Goal: Transaction & Acquisition: Obtain resource

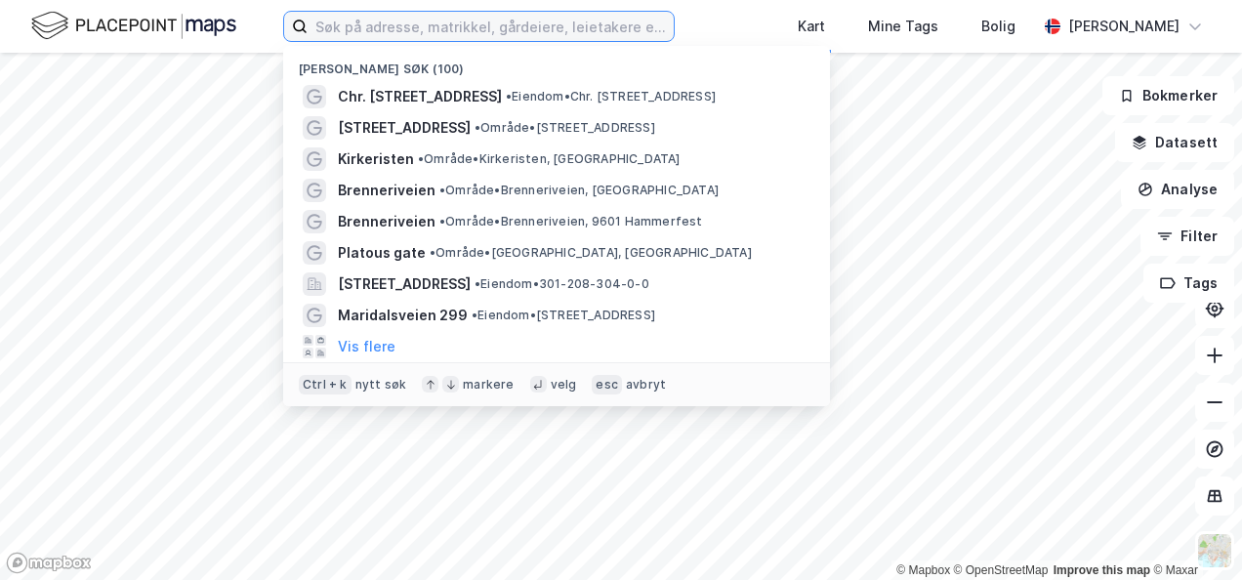
click at [481, 33] on input at bounding box center [491, 26] width 366 height 29
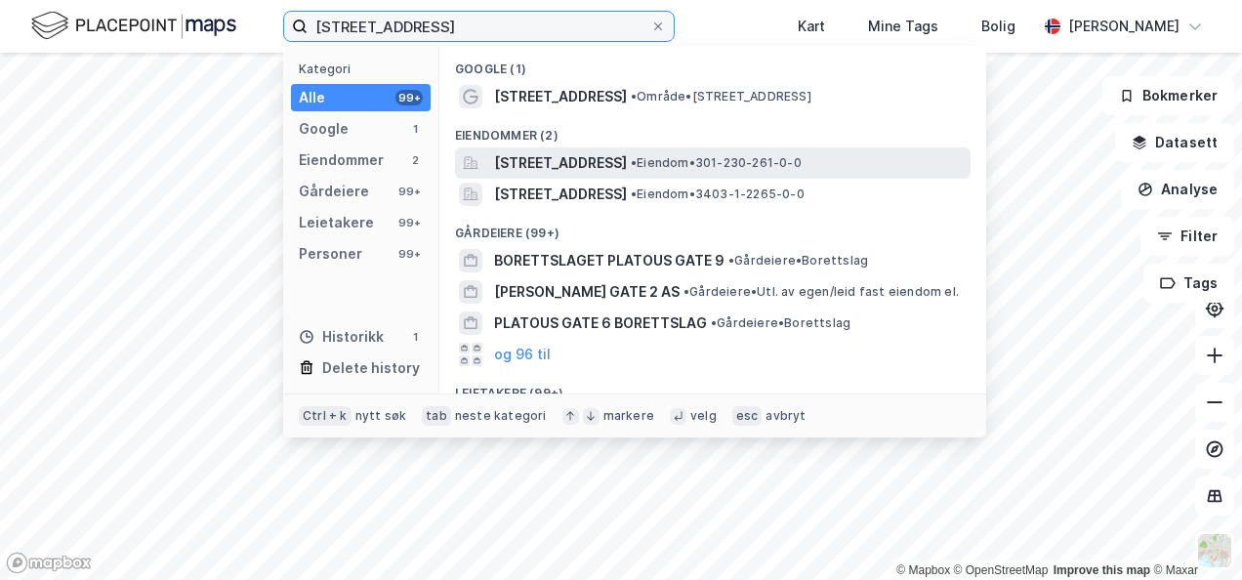
type input "[STREET_ADDRESS]"
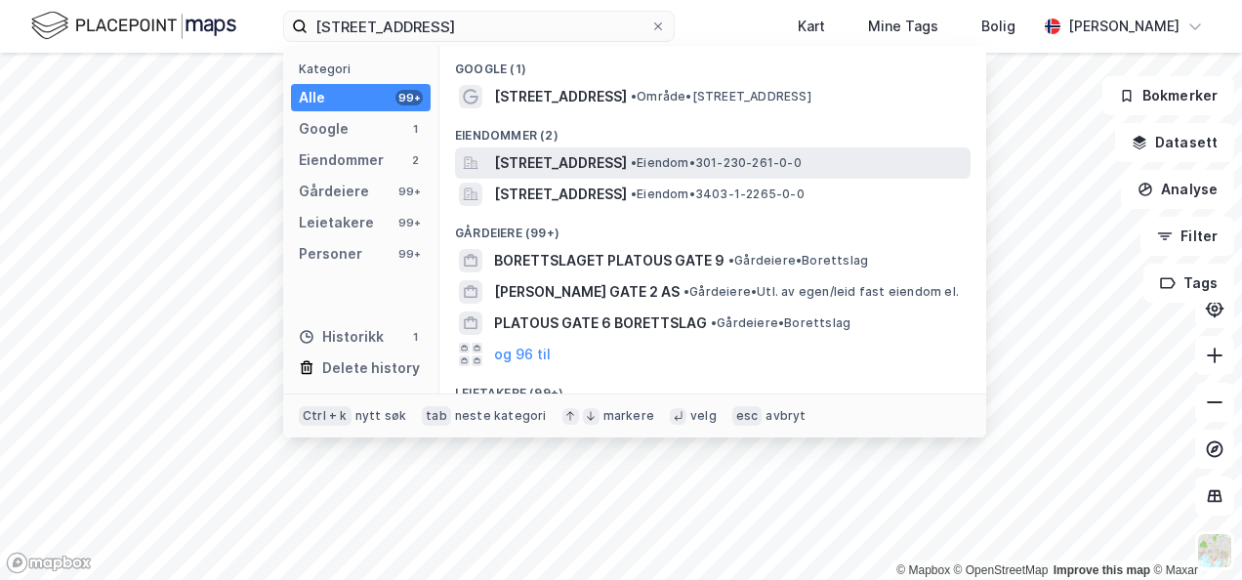
click at [539, 159] on span "[STREET_ADDRESS]" at bounding box center [560, 162] width 133 height 23
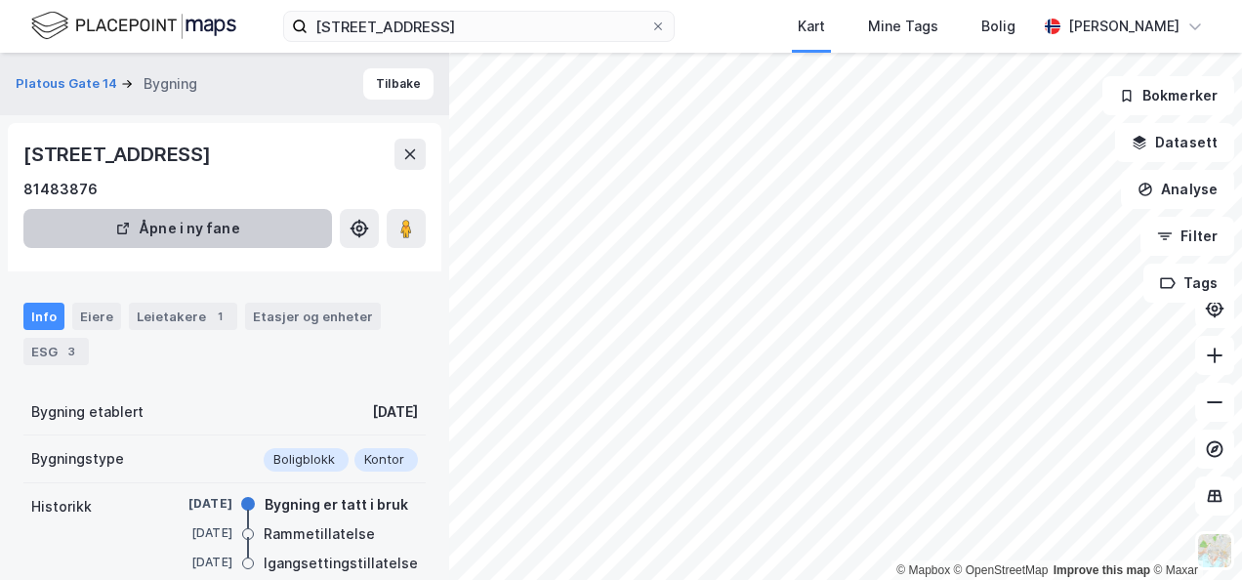
click at [171, 227] on button "Åpne i ny fane" at bounding box center [177, 228] width 309 height 39
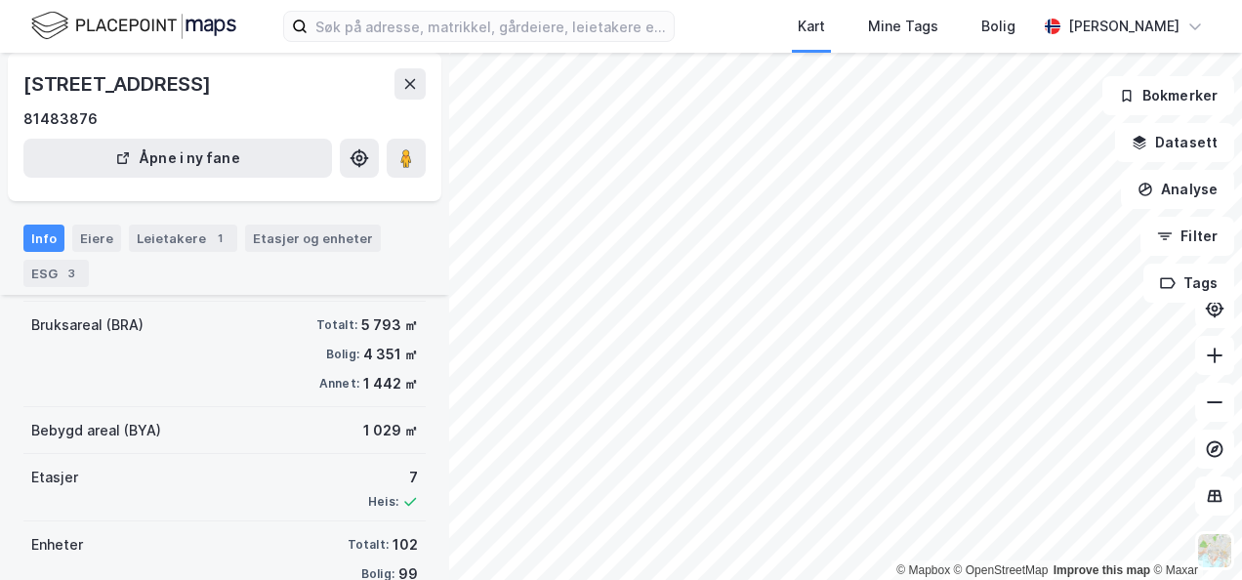
scroll to position [195, 0]
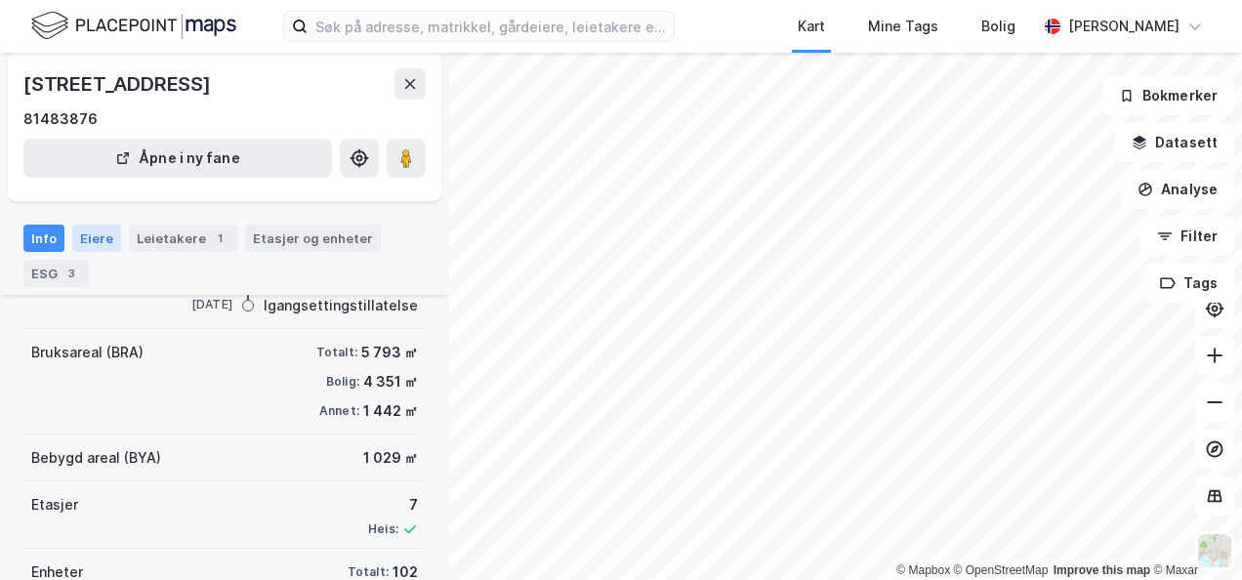
click at [76, 238] on div "Eiere" at bounding box center [96, 238] width 49 height 27
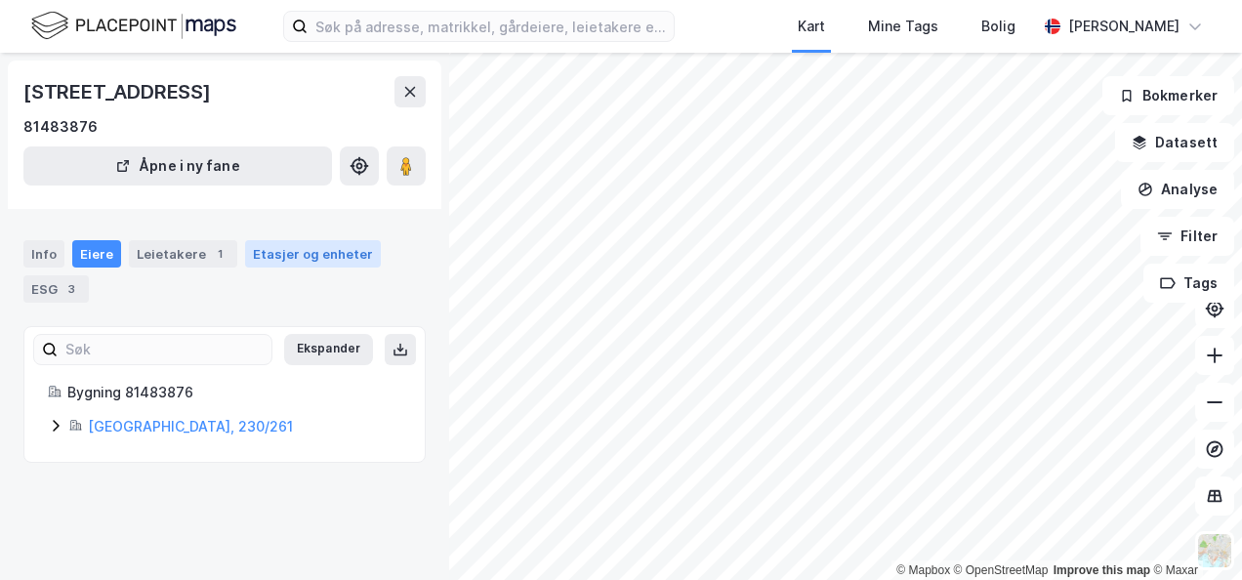
click at [320, 254] on div "Etasjer og enheter" at bounding box center [313, 254] width 120 height 18
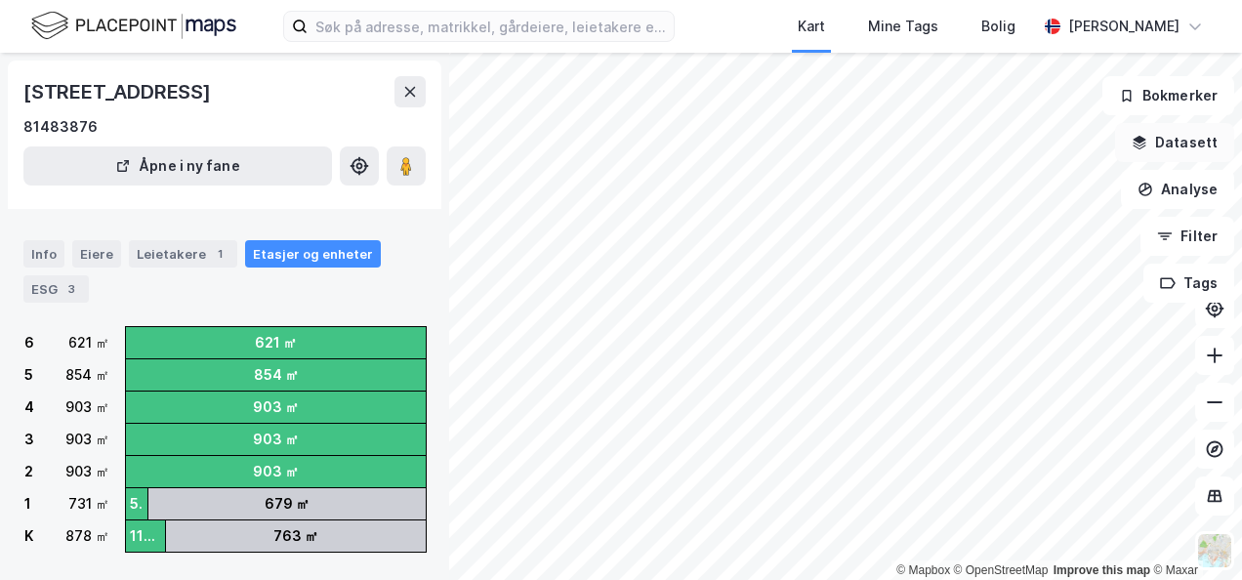
click at [1160, 139] on button "Datasett" at bounding box center [1174, 142] width 119 height 39
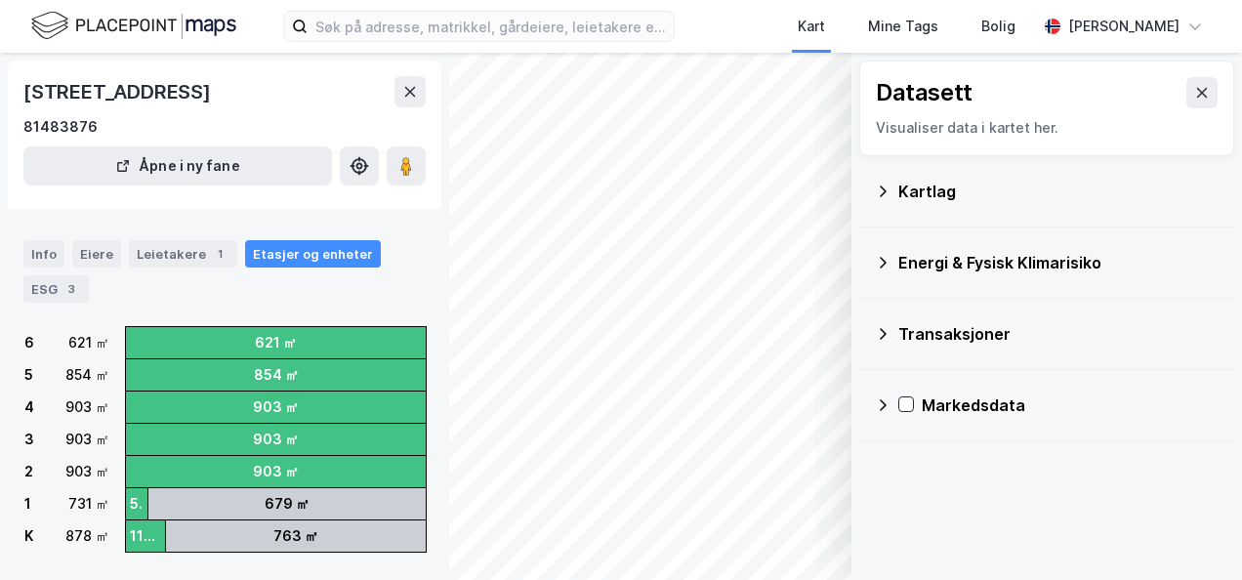
click at [901, 338] on div "Transaksjoner" at bounding box center [1059, 333] width 320 height 23
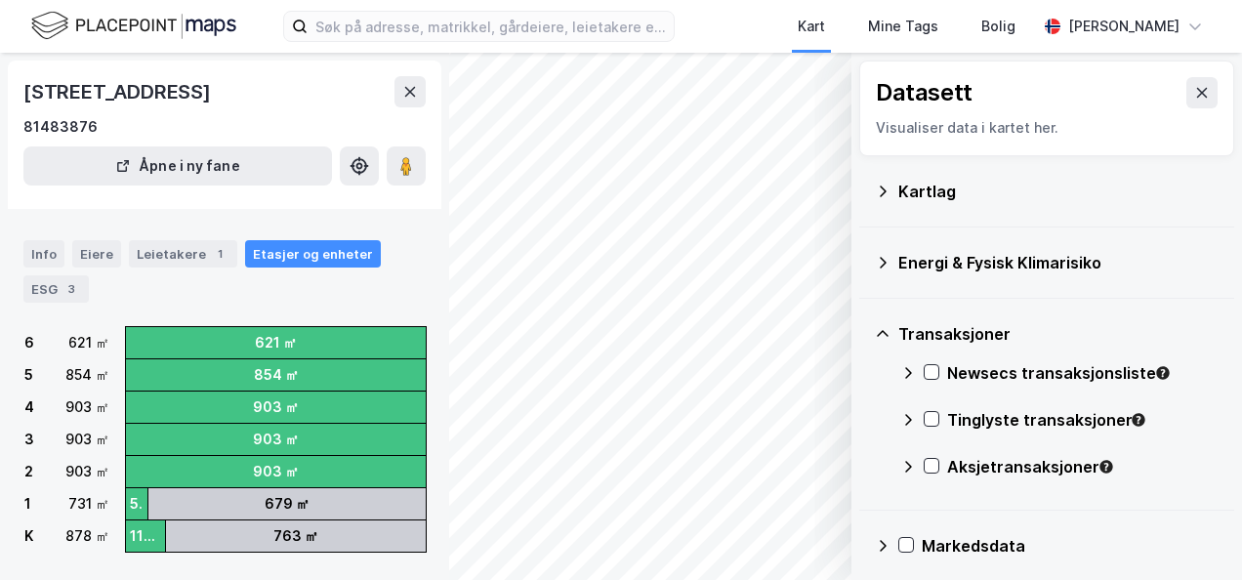
click at [984, 368] on div "Newsecs transaksjonsliste" at bounding box center [1083, 372] width 272 height 23
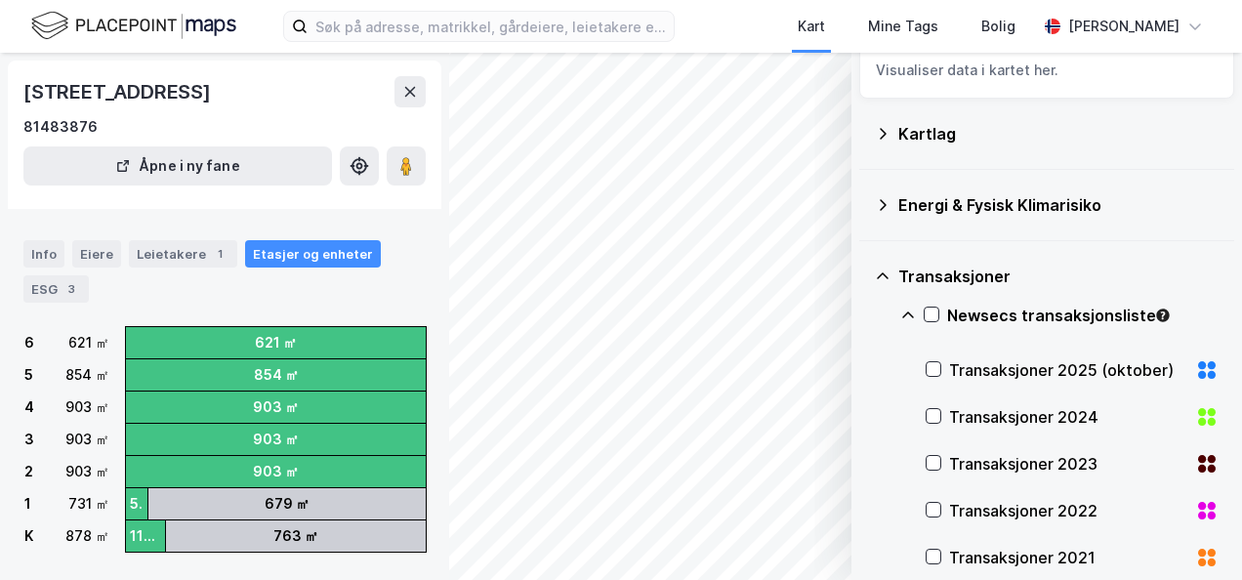
scroll to position [98, 0]
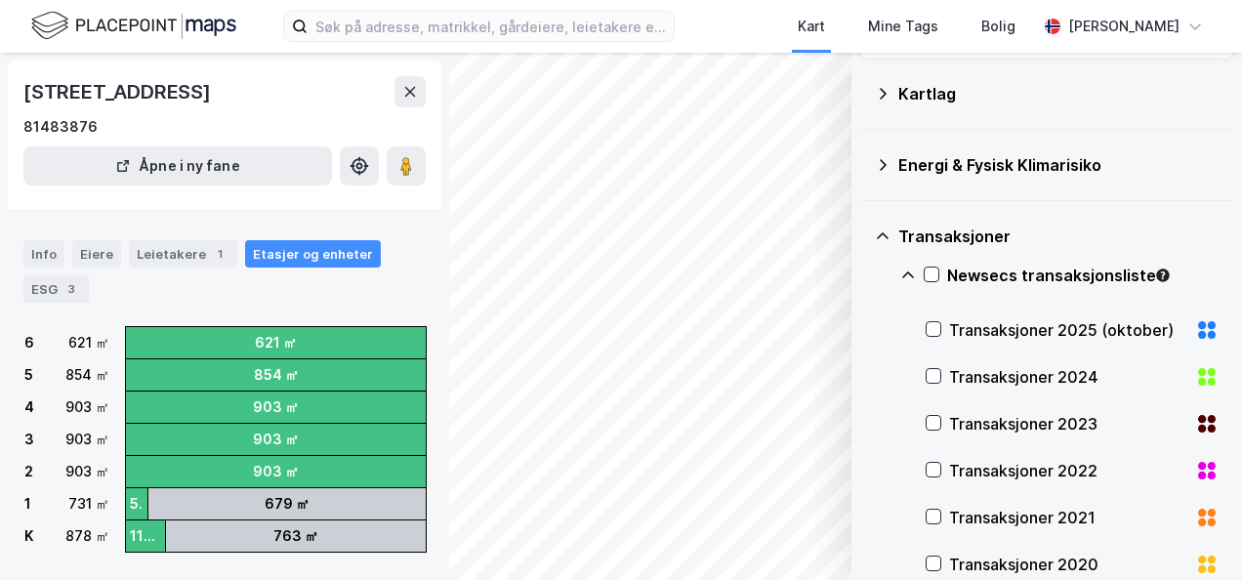
click at [1002, 318] on div "Transaksjoner 2025 (oktober)" at bounding box center [1068, 329] width 238 height 23
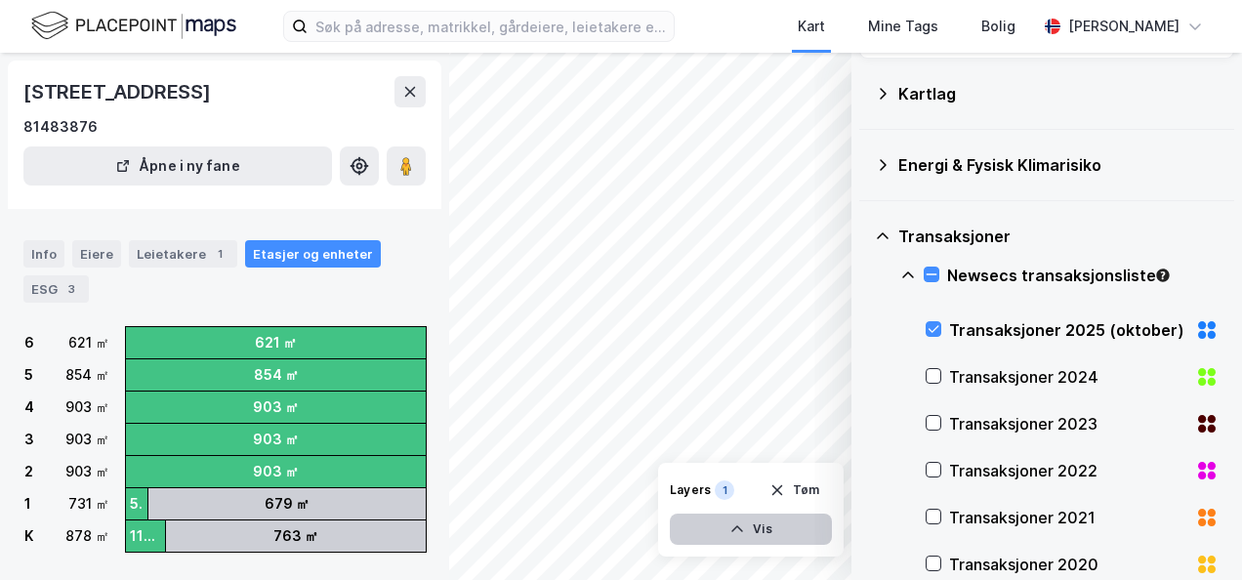
click at [744, 520] on button "Vis" at bounding box center [751, 529] width 162 height 31
click at [752, 531] on button "Vis" at bounding box center [751, 529] width 162 height 31
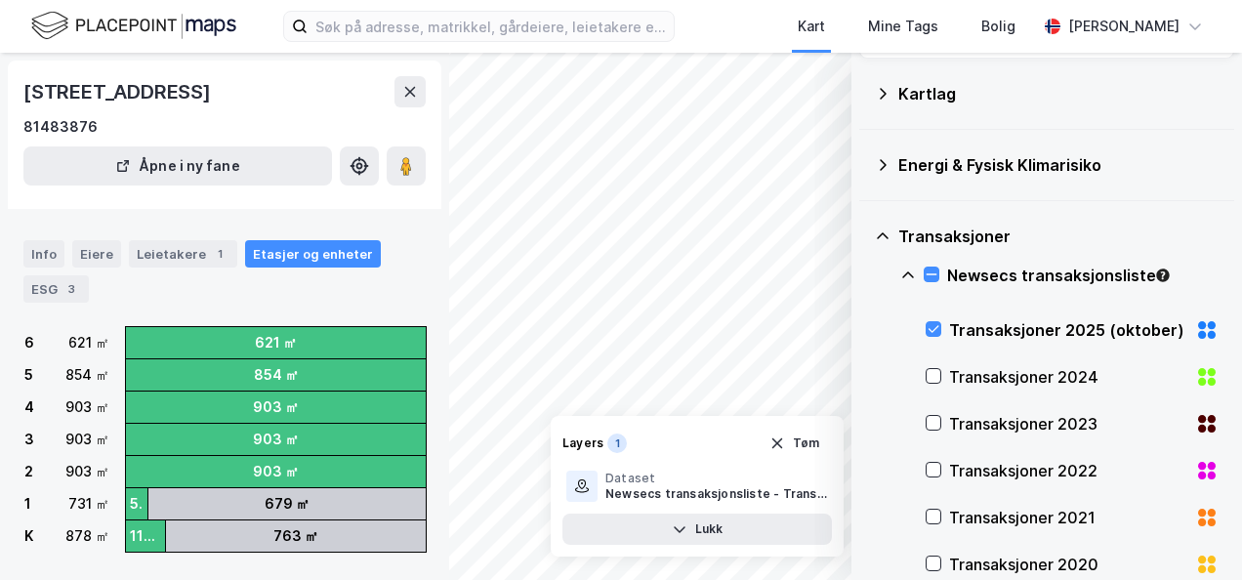
click at [334, 84] on div "[STREET_ADDRESS]" at bounding box center [224, 91] width 402 height 31
click at [188, 252] on div "Leietakere 1" at bounding box center [183, 253] width 108 height 27
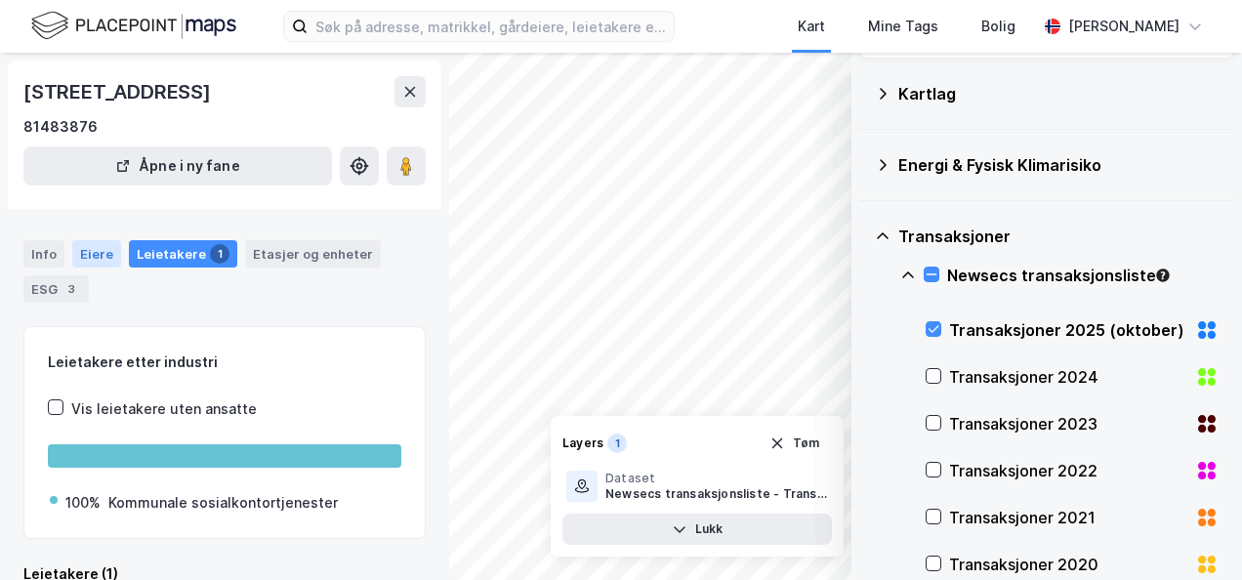
click at [100, 247] on div "Eiere" at bounding box center [96, 253] width 49 height 27
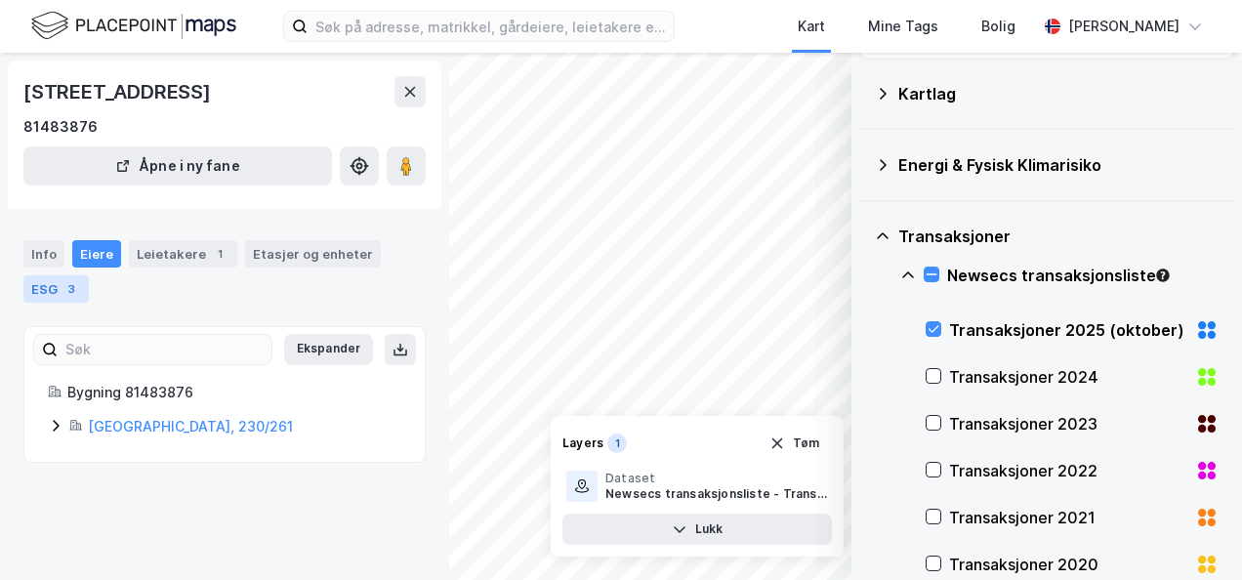
click at [53, 289] on div "ESG 3" at bounding box center [55, 288] width 65 height 27
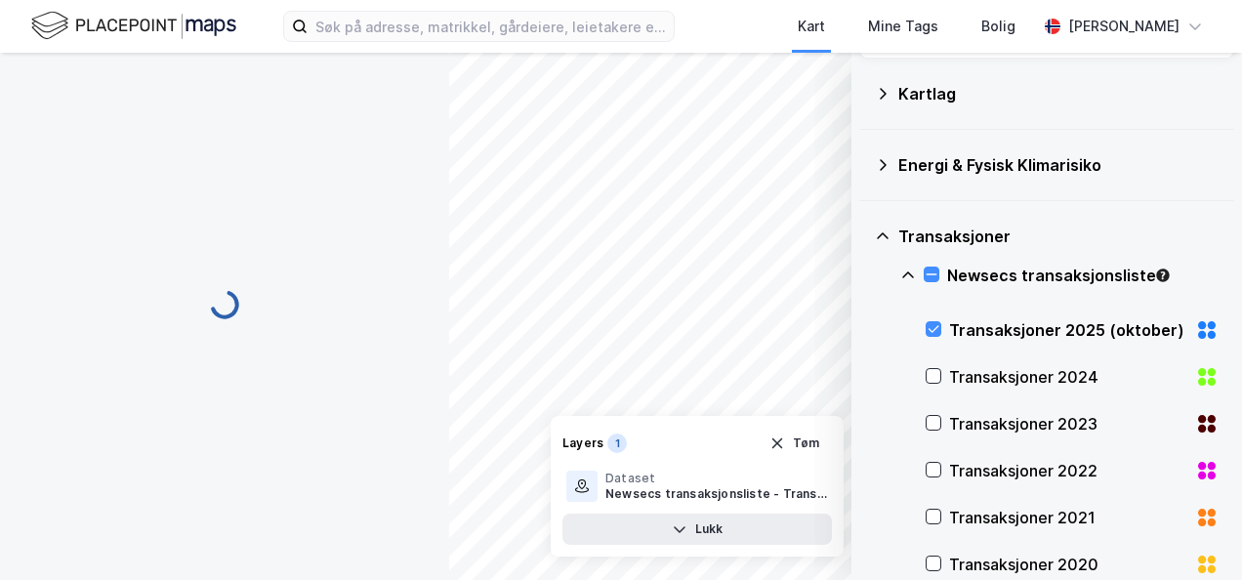
scroll to position [195, 0]
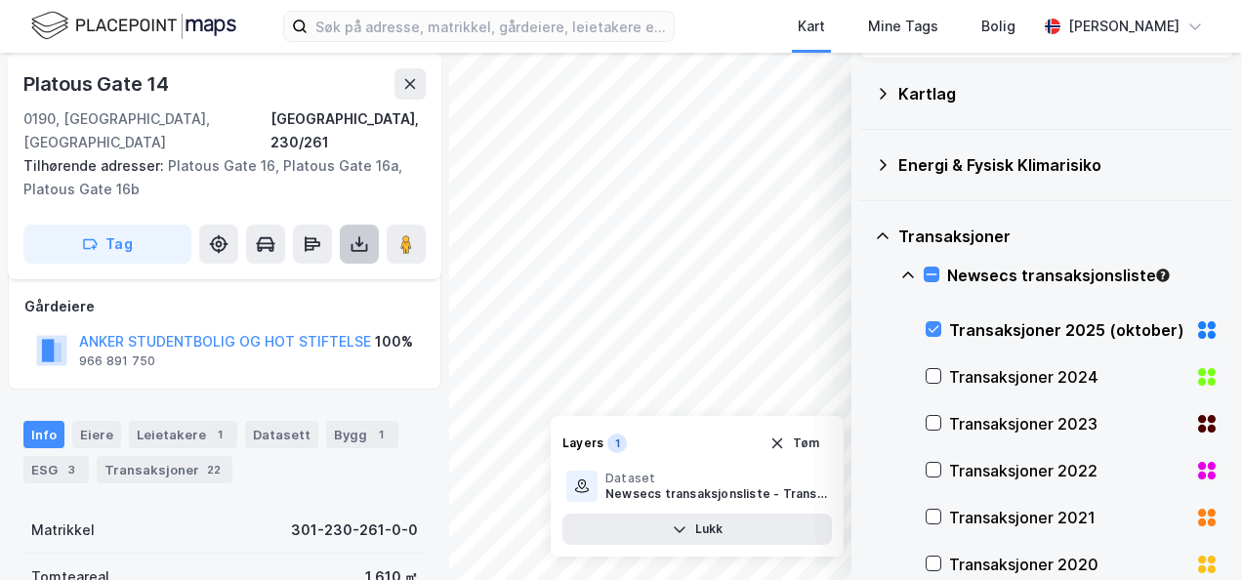
click at [356, 234] on icon at bounding box center [360, 244] width 20 height 20
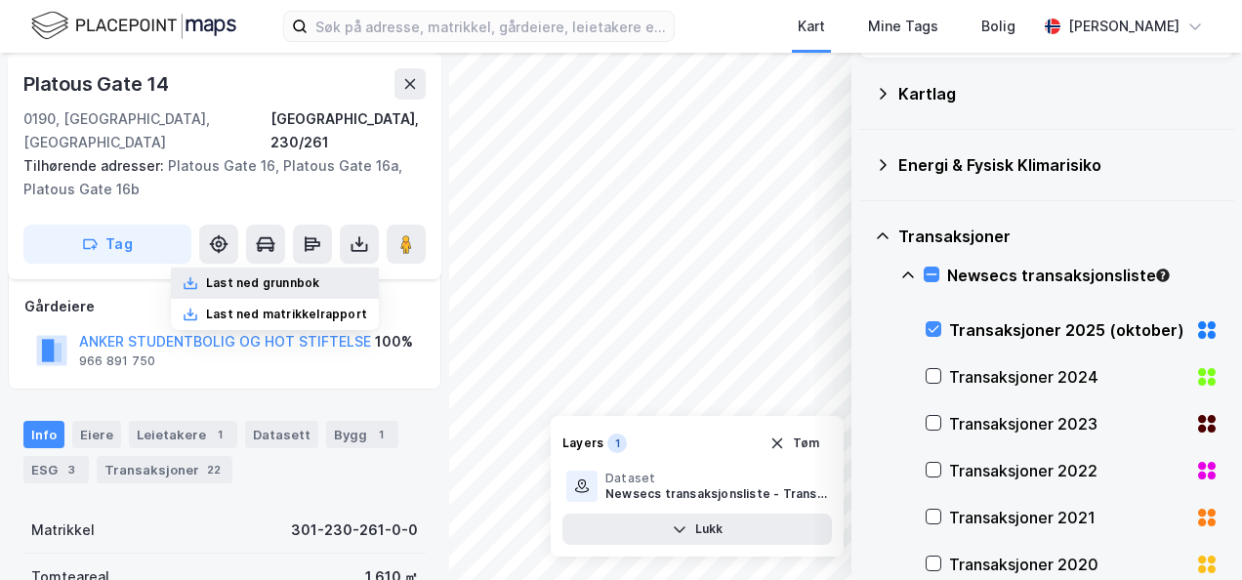
click at [302, 275] on div "Last ned grunnbok" at bounding box center [262, 283] width 113 height 16
